Goal: Information Seeking & Learning: Learn about a topic

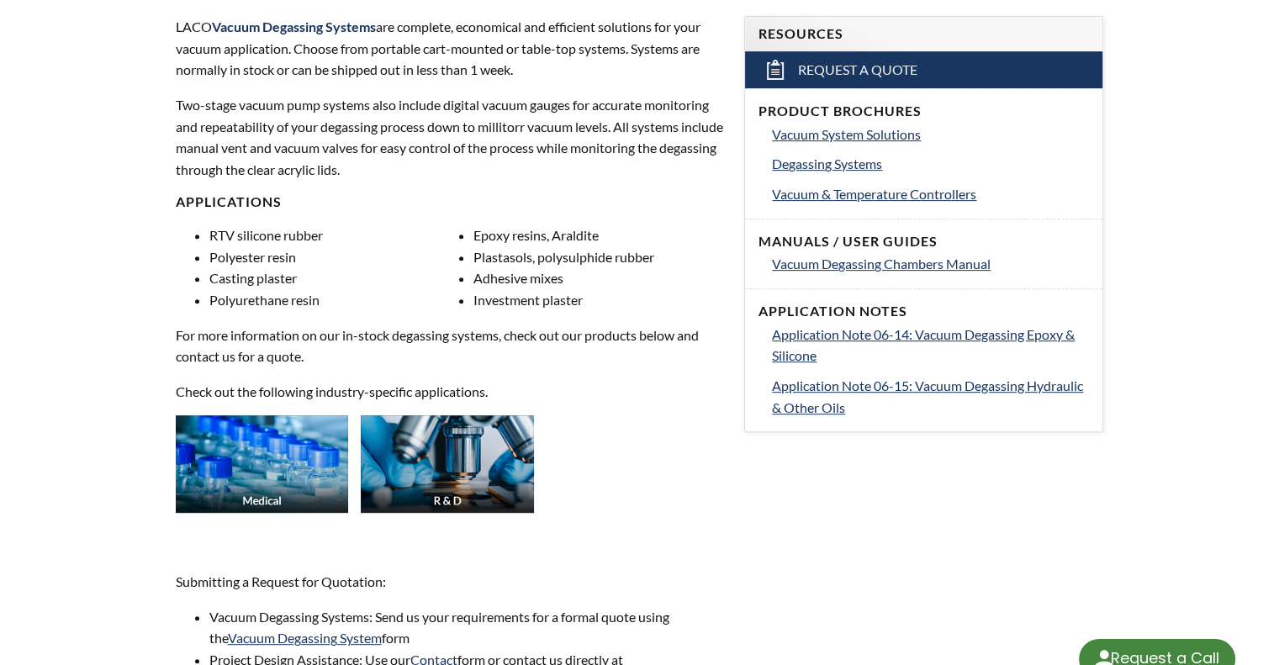
select select "Language Translate Widget"
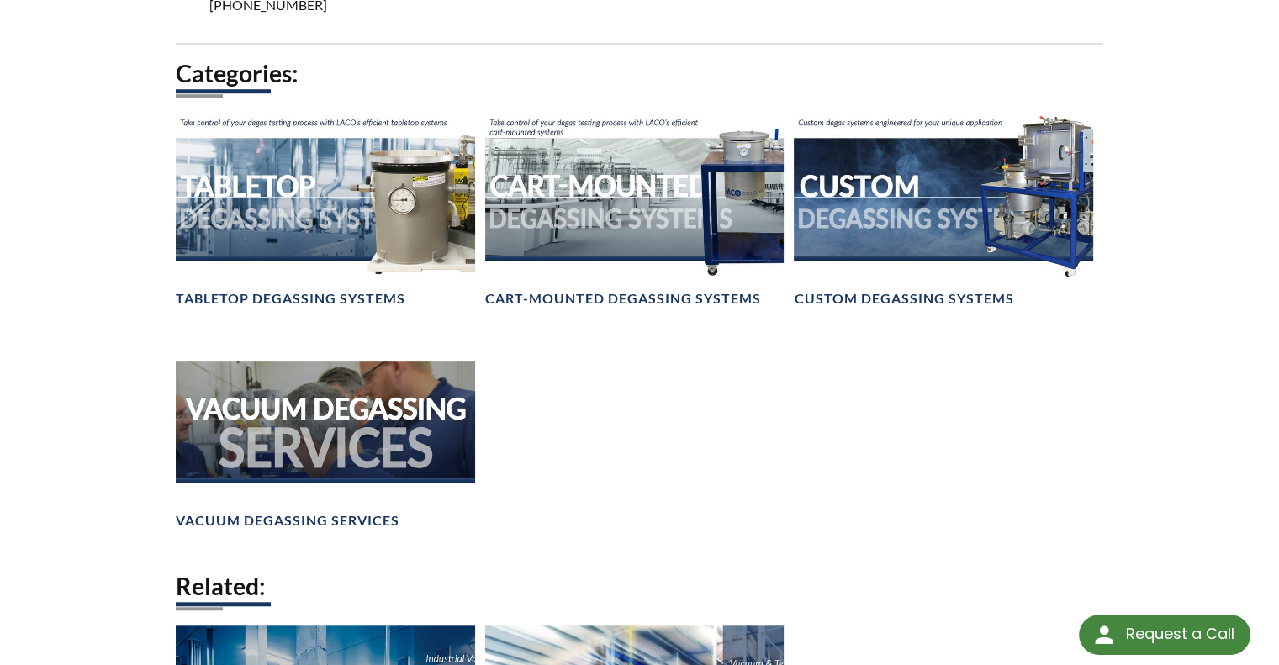
scroll to position [1254, 0]
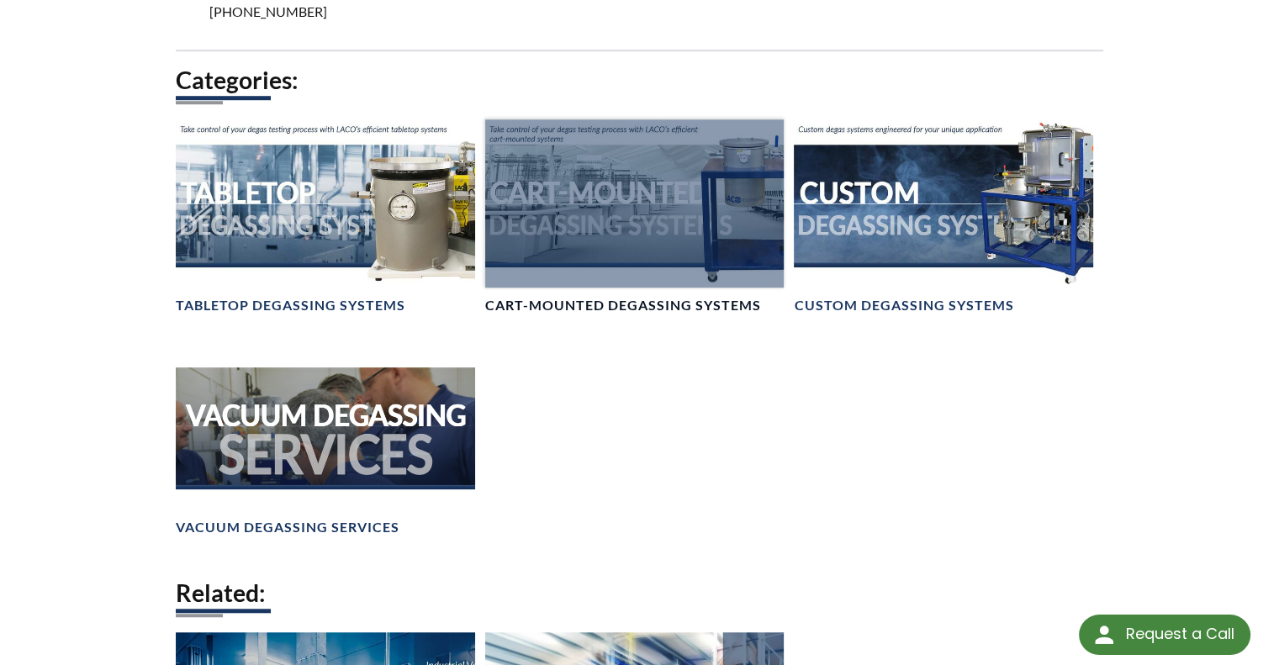
click at [713, 224] on div at bounding box center [634, 203] width 299 height 168
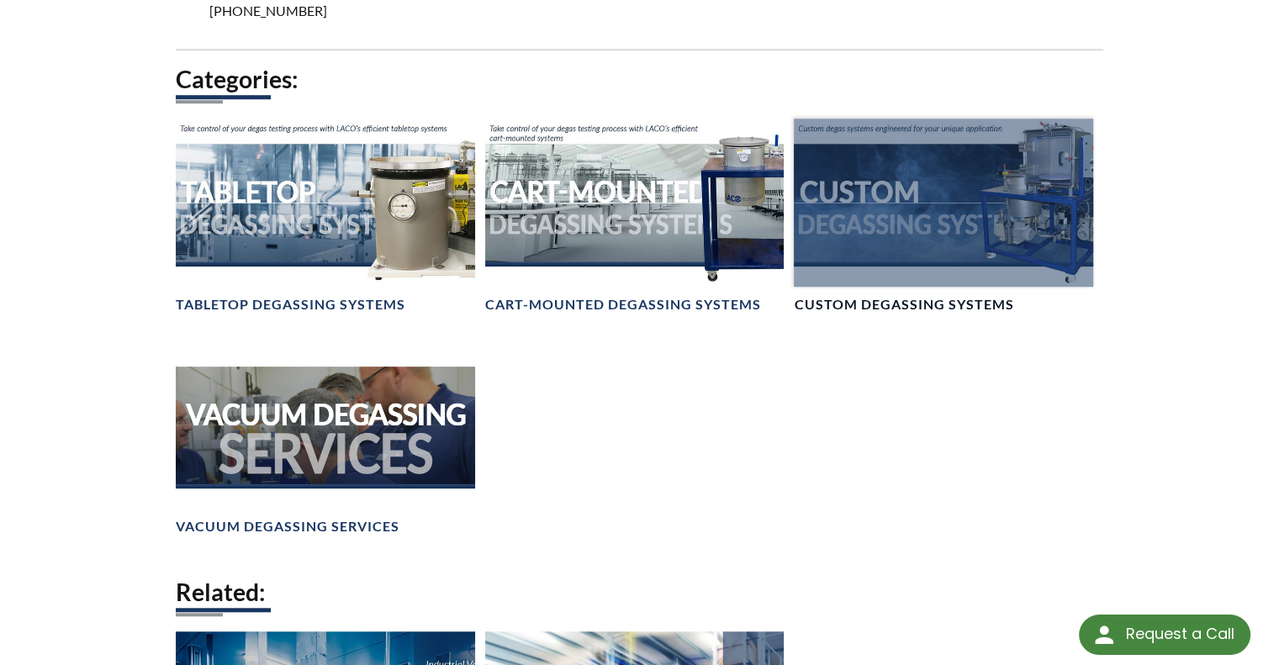
click at [973, 235] on div at bounding box center [943, 203] width 299 height 168
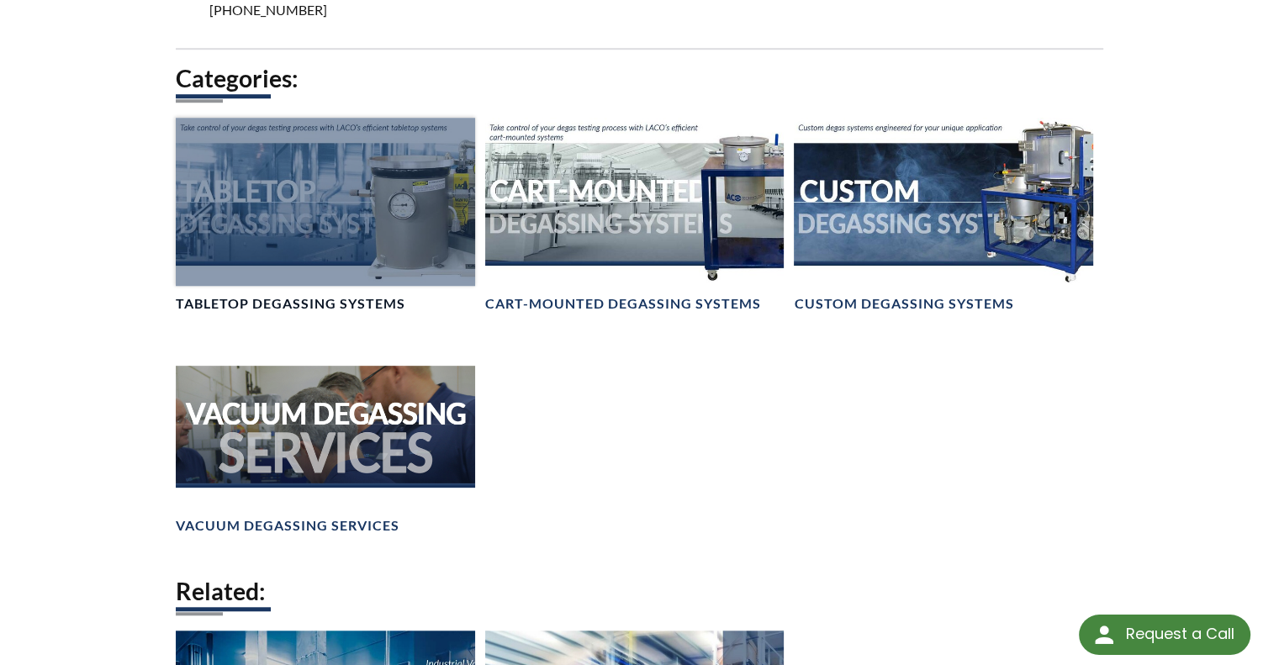
click at [306, 166] on div at bounding box center [325, 202] width 299 height 168
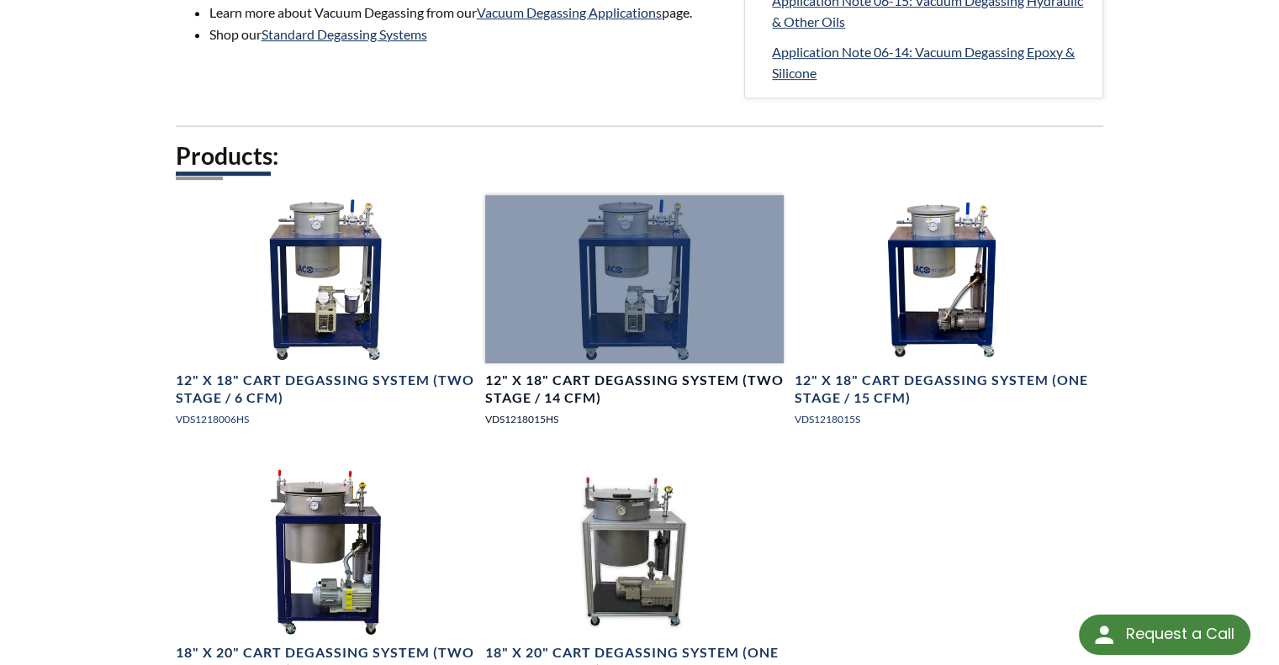
scroll to position [857, 0]
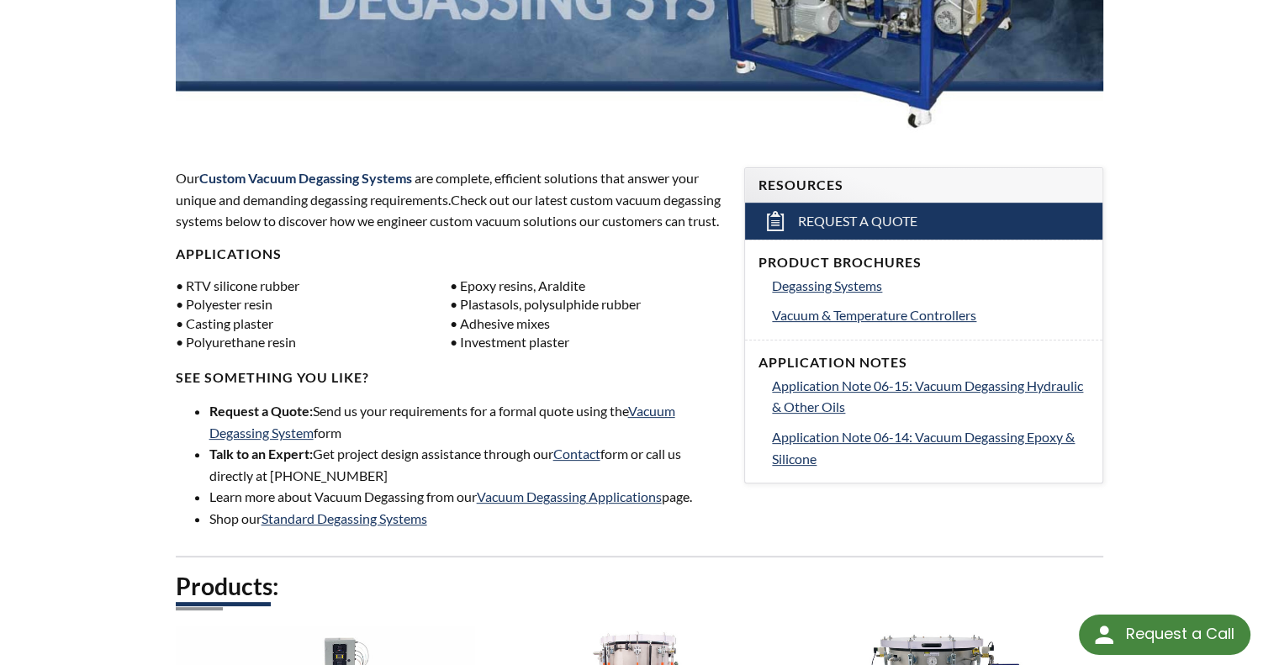
scroll to position [436, 0]
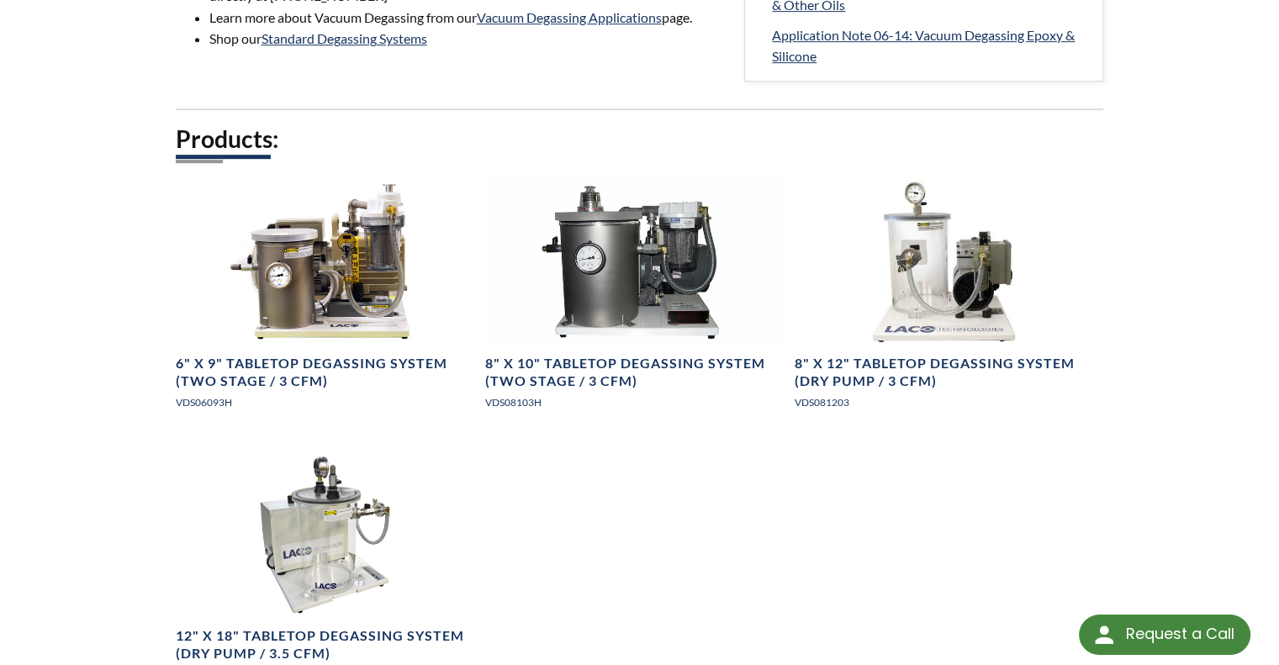
scroll to position [910, 0]
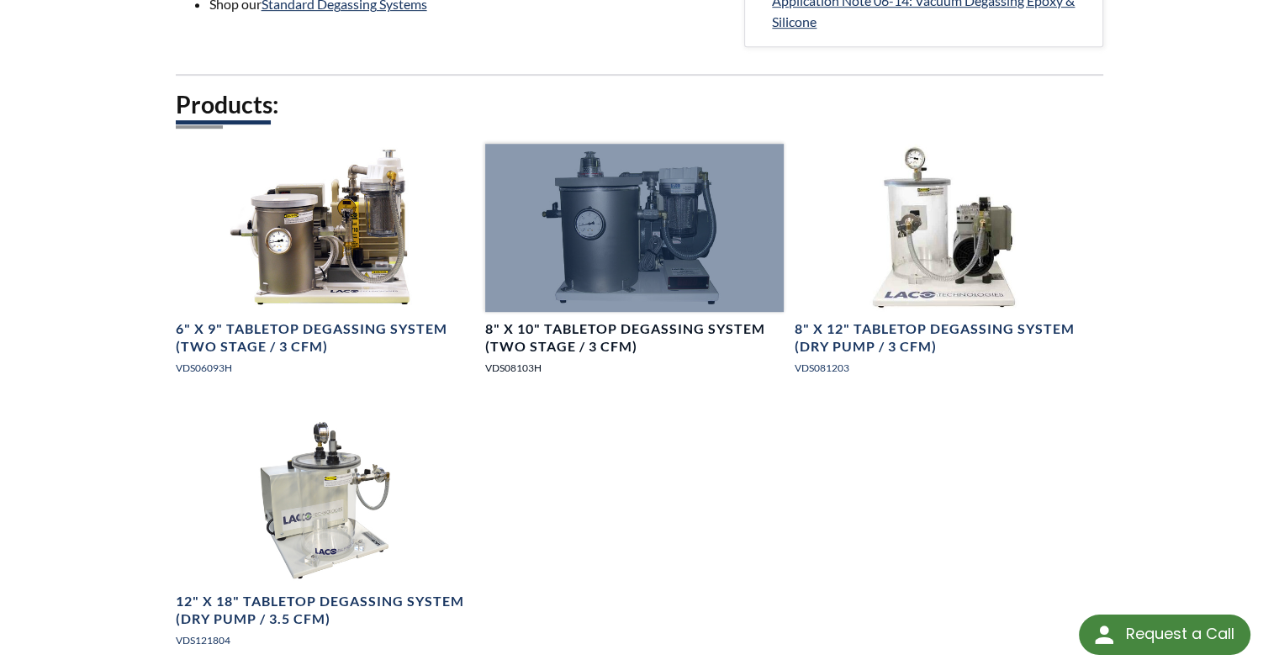
click at [625, 236] on div at bounding box center [634, 228] width 299 height 168
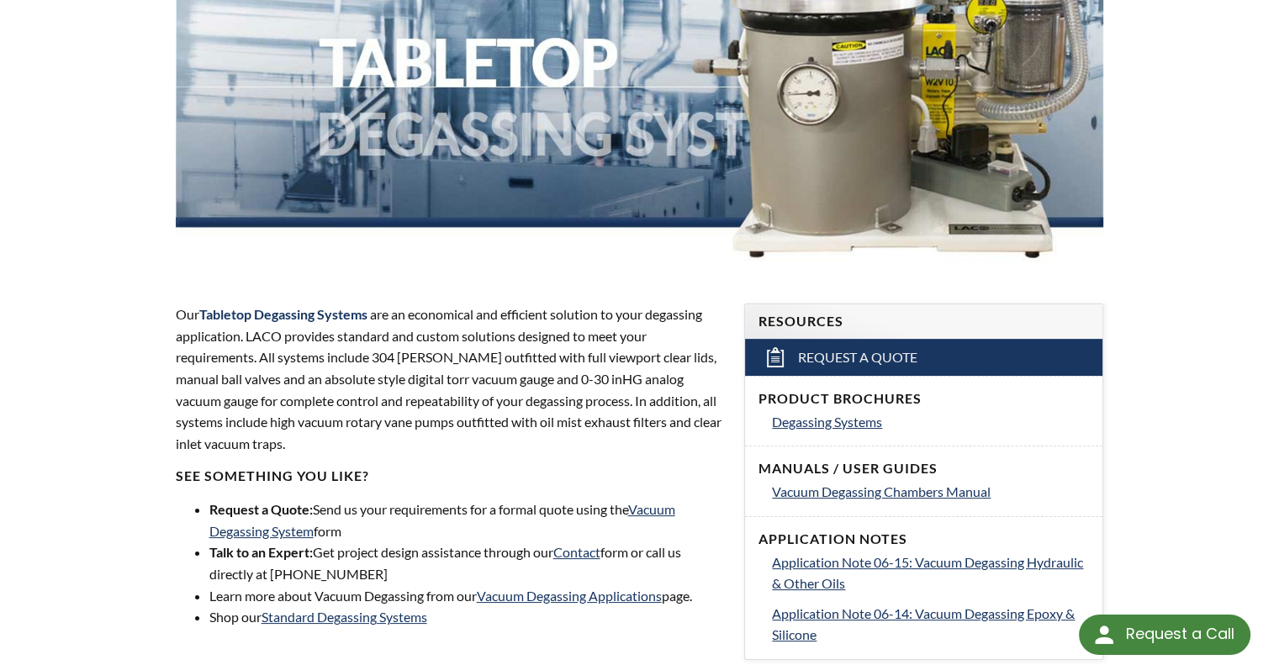
scroll to position [0, 0]
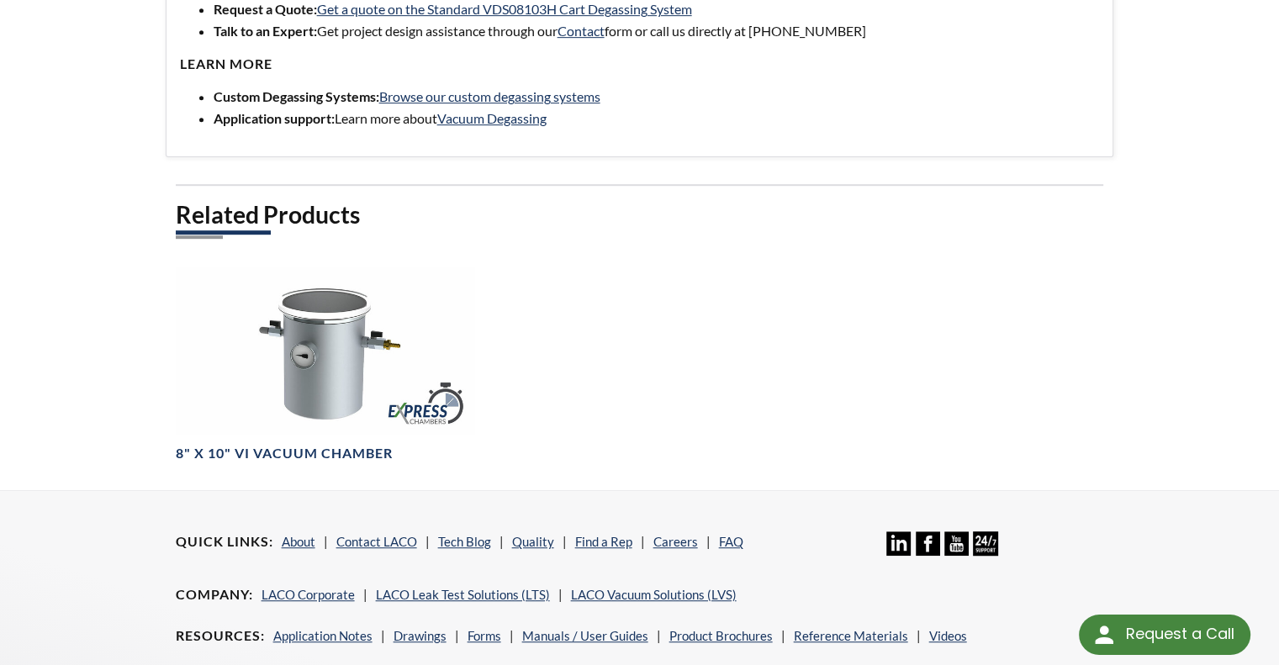
scroll to position [928, 0]
